Goal: Transaction & Acquisition: Purchase product/service

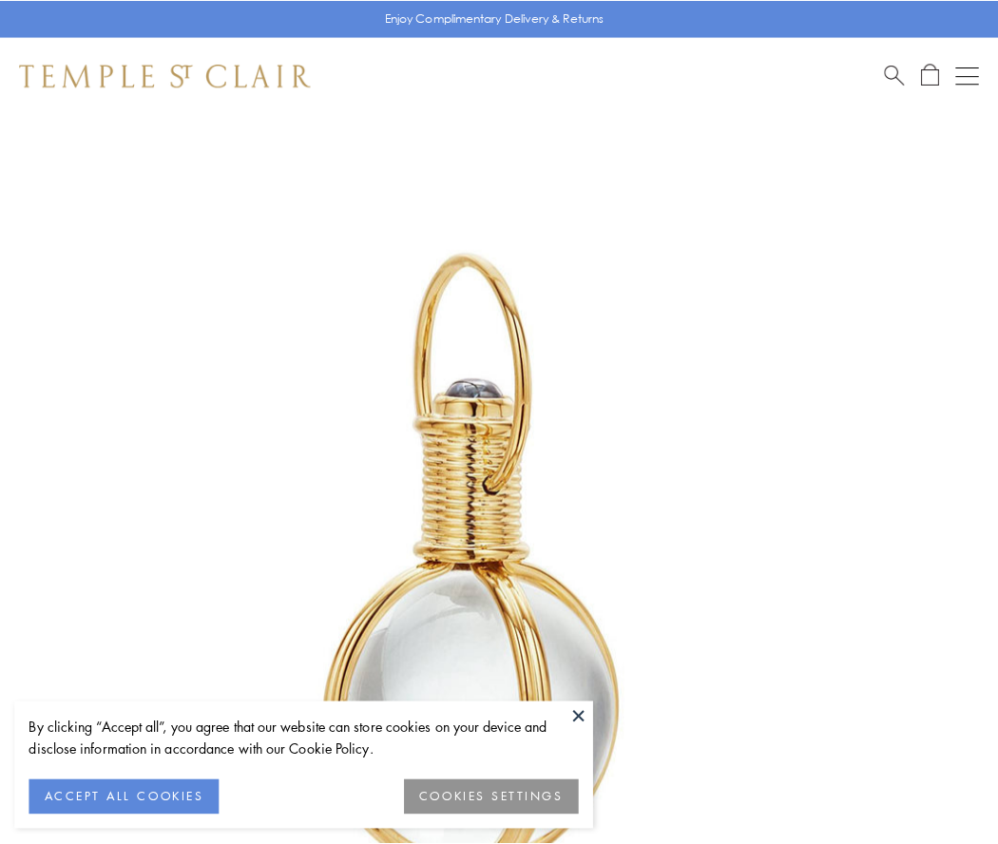
scroll to position [496, 0]
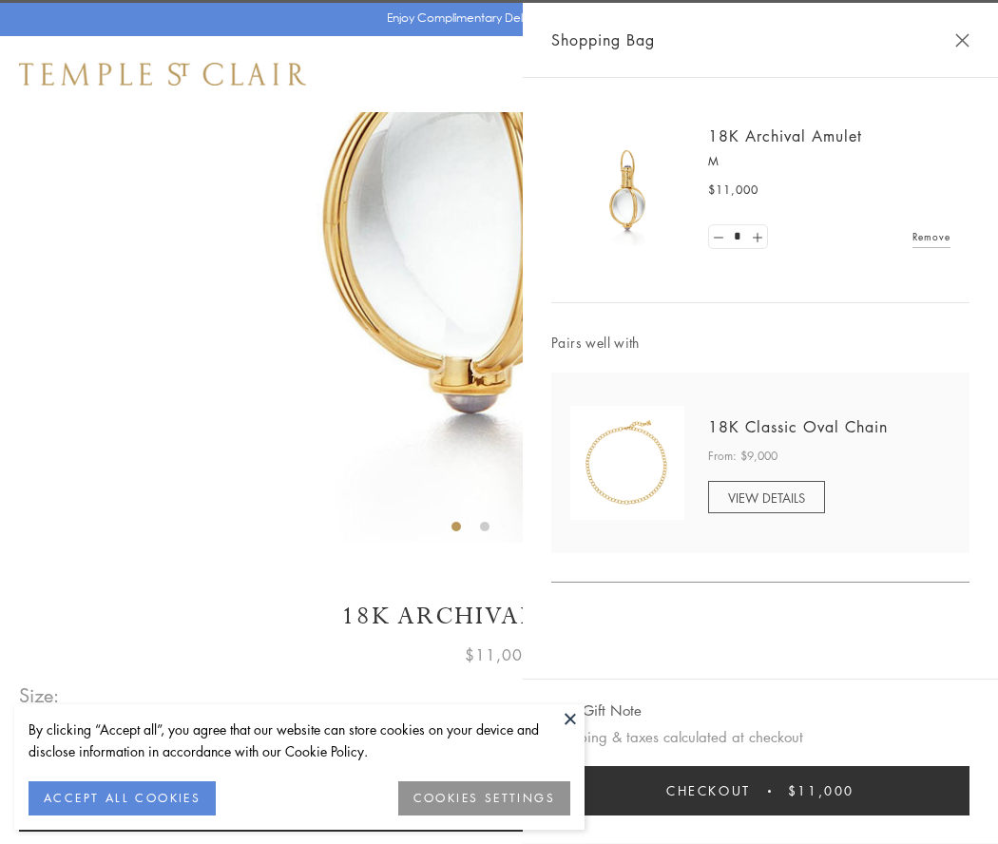
click at [761, 791] on button "Checkout $11,000" at bounding box center [760, 790] width 418 height 49
